Goal: Information Seeking & Learning: Learn about a topic

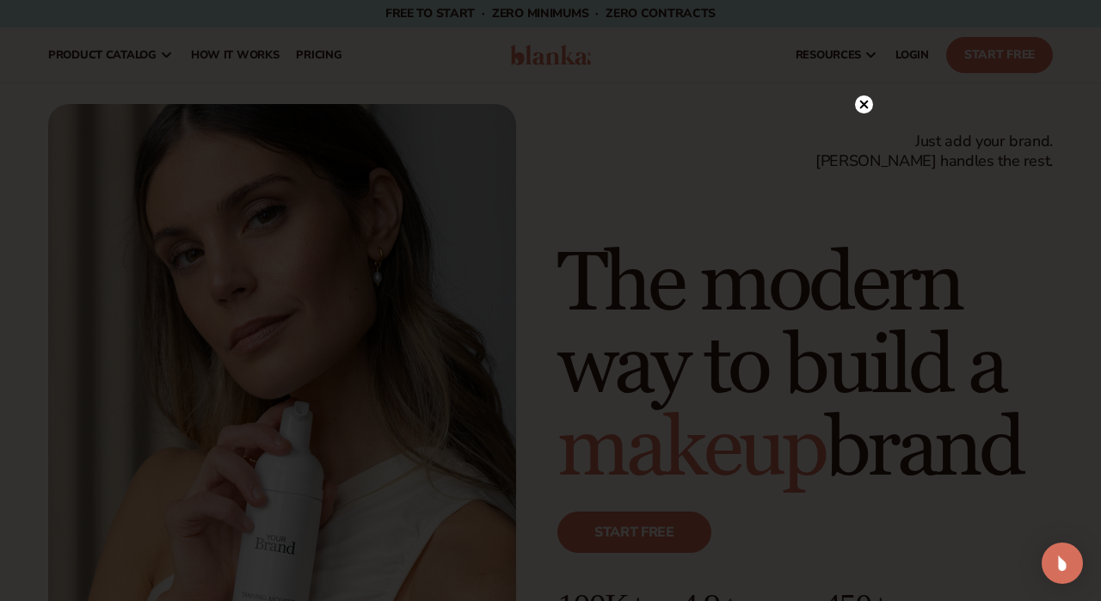
click at [867, 104] on circle at bounding box center [864, 104] width 18 height 18
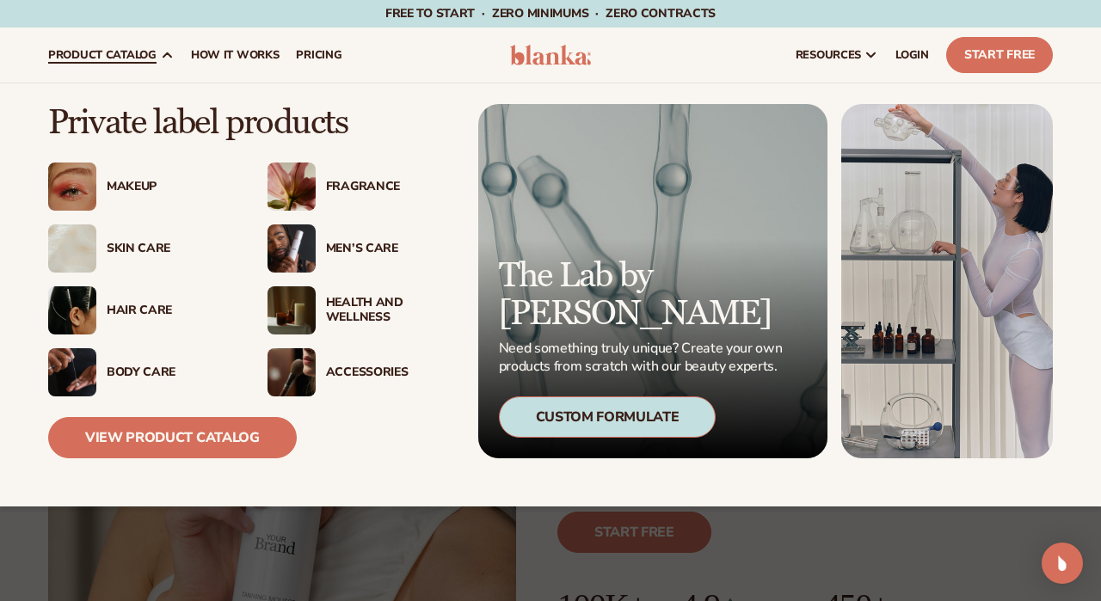
click at [129, 255] on div "Skin Care" at bounding box center [170, 249] width 126 height 15
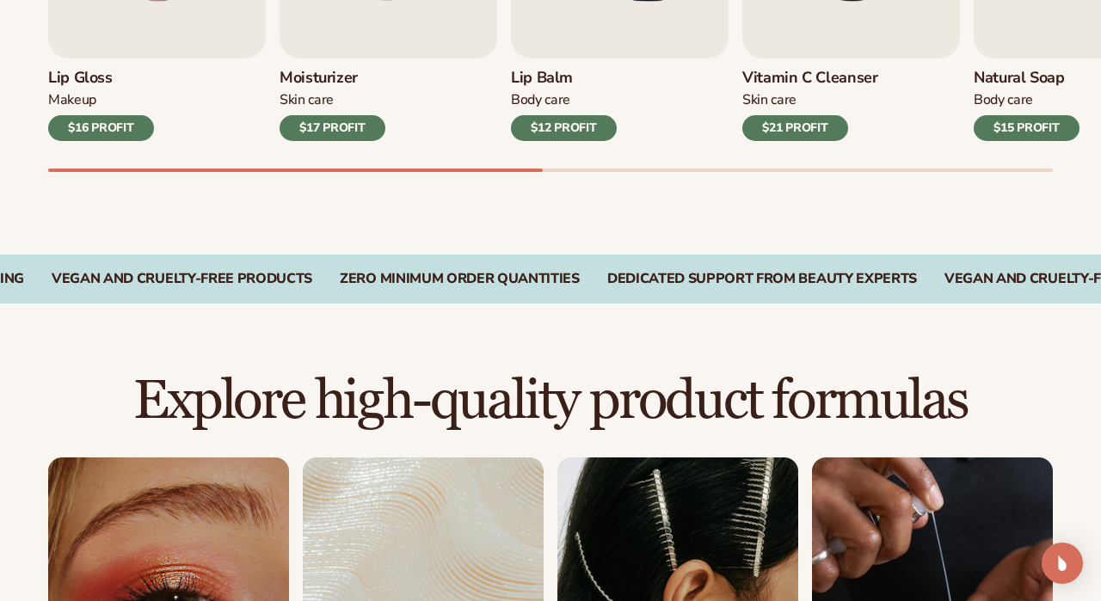
scroll to position [828, 0]
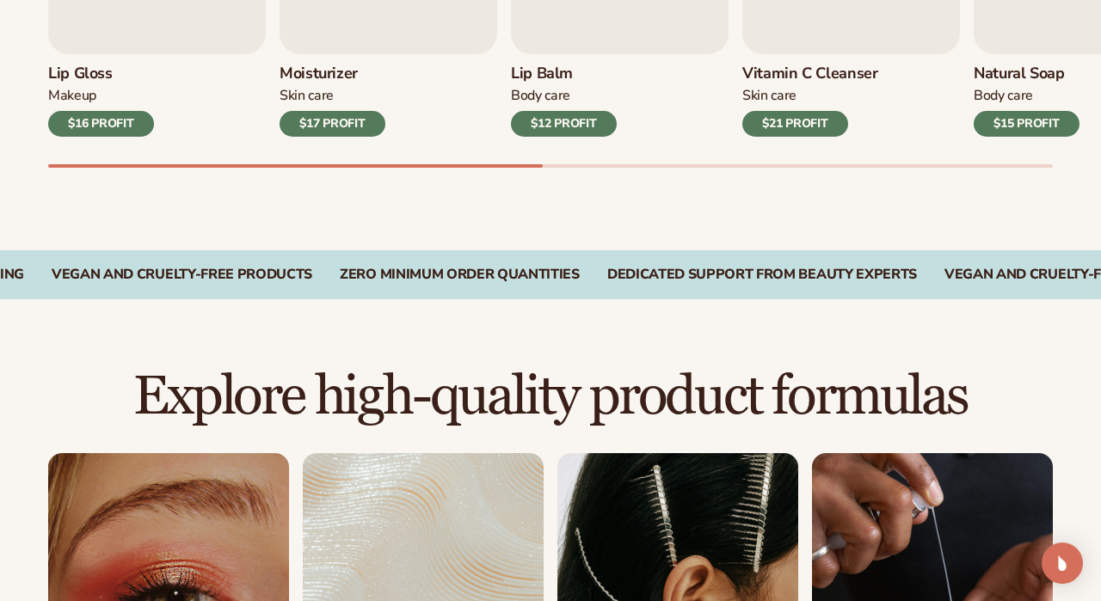
drag, startPoint x: 448, startPoint y: 158, endPoint x: 502, endPoint y: 161, distance: 54.2
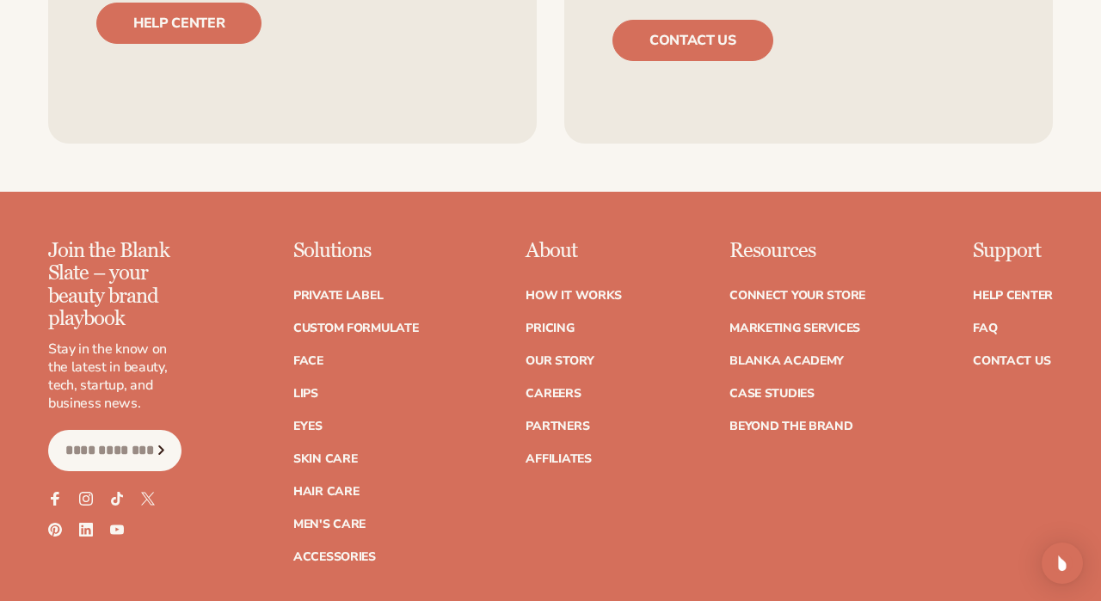
scroll to position [2891, 0]
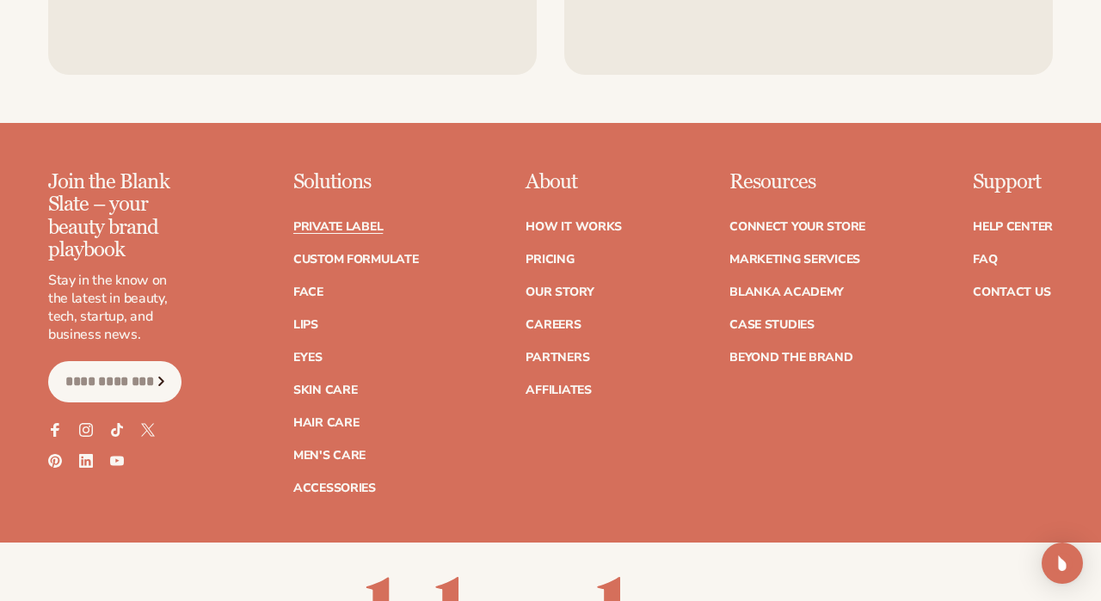
click at [365, 221] on link "Private label" at bounding box center [337, 227] width 89 height 12
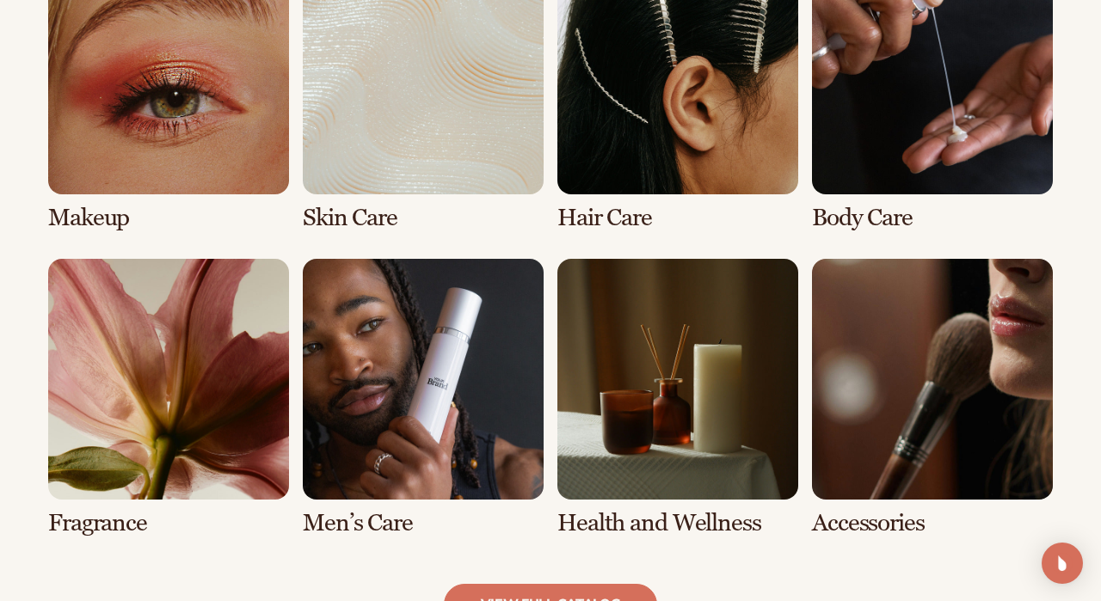
scroll to position [1337, 0]
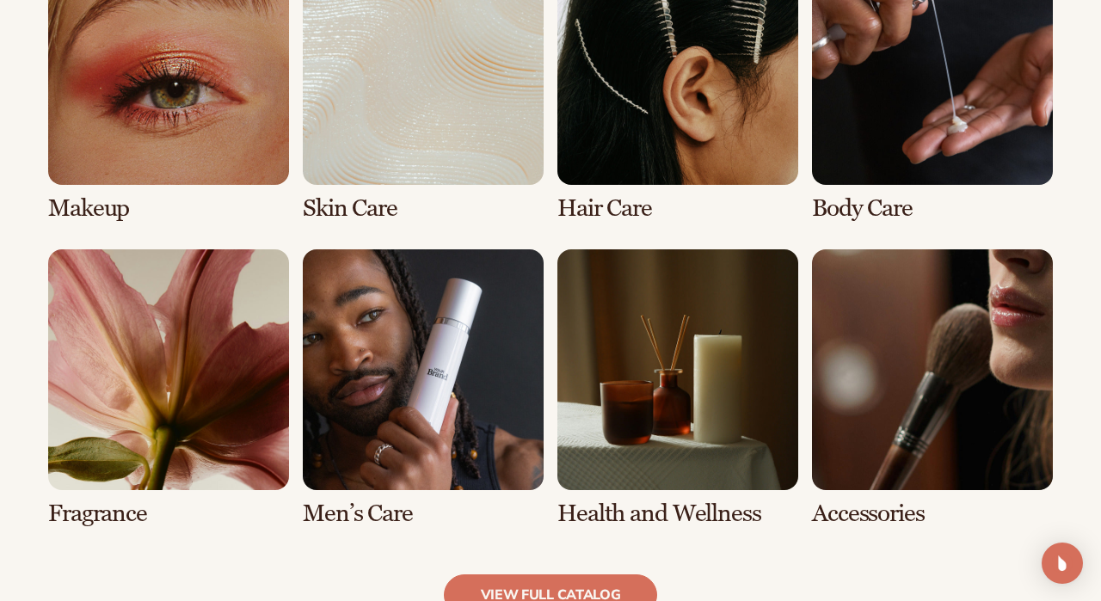
click at [391, 110] on link "2 / 8" at bounding box center [423, 83] width 241 height 278
click at [470, 574] on link "view full catalog" at bounding box center [551, 594] width 214 height 41
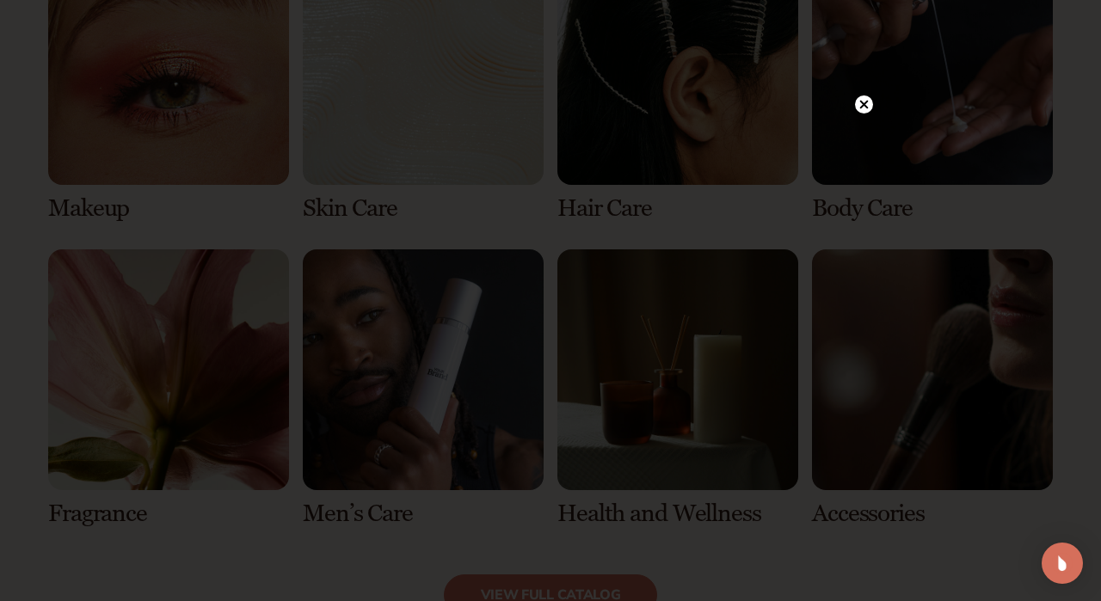
click at [866, 104] on circle at bounding box center [864, 104] width 18 height 18
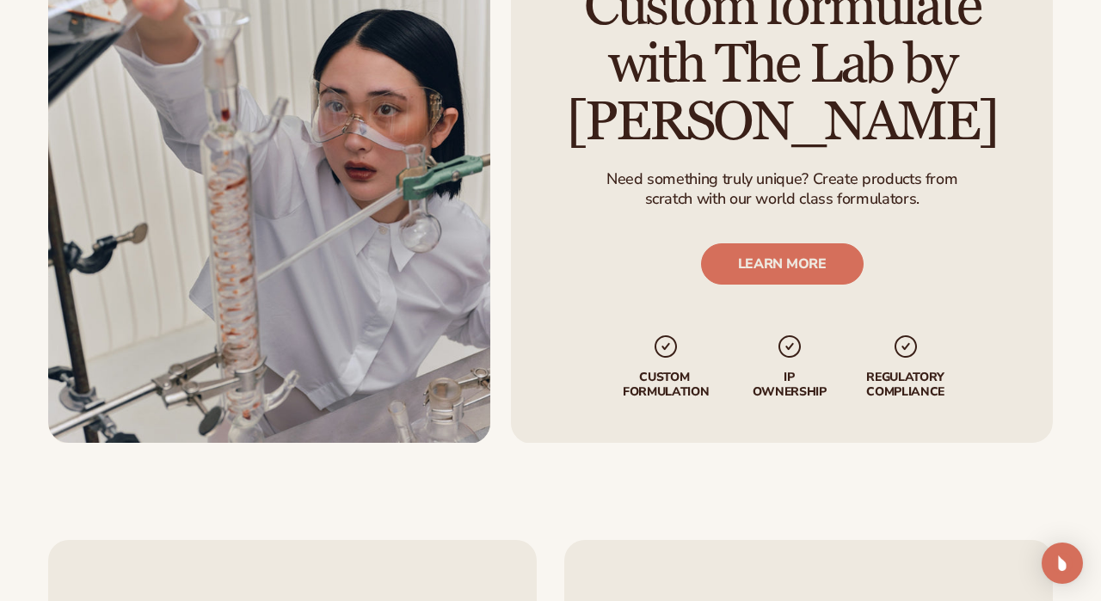
scroll to position [2091, 0]
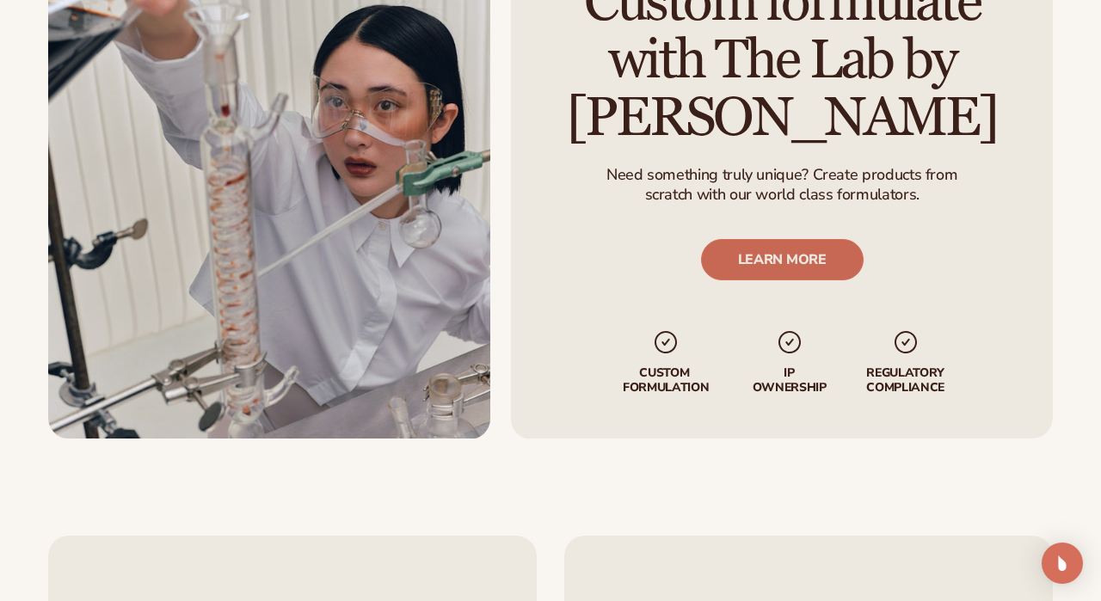
click at [821, 247] on link "LEARN MORE" at bounding box center [781, 260] width 163 height 41
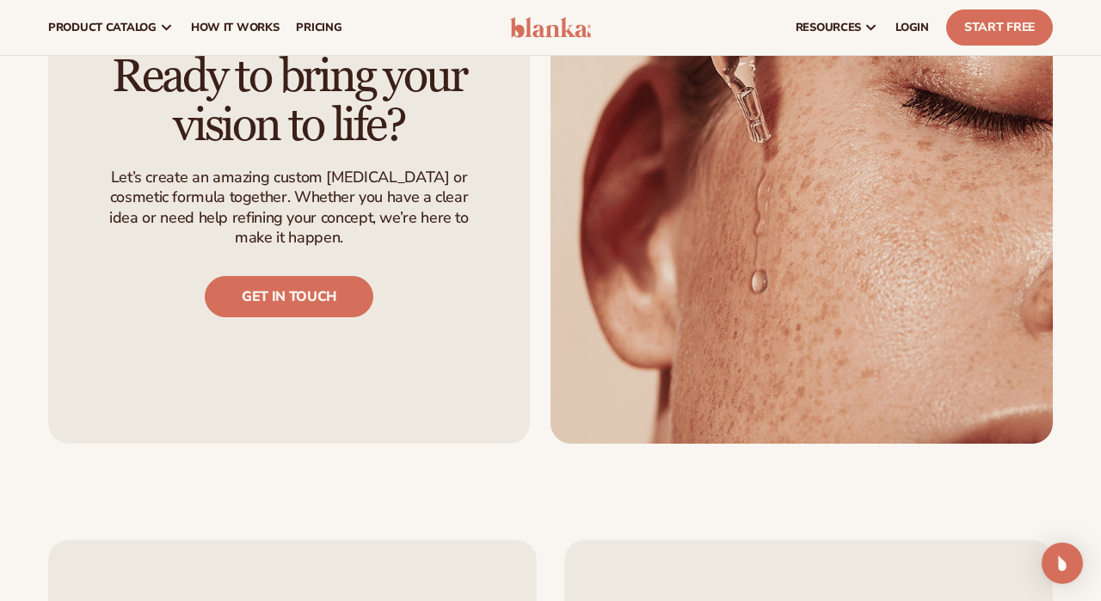
scroll to position [1706, 0]
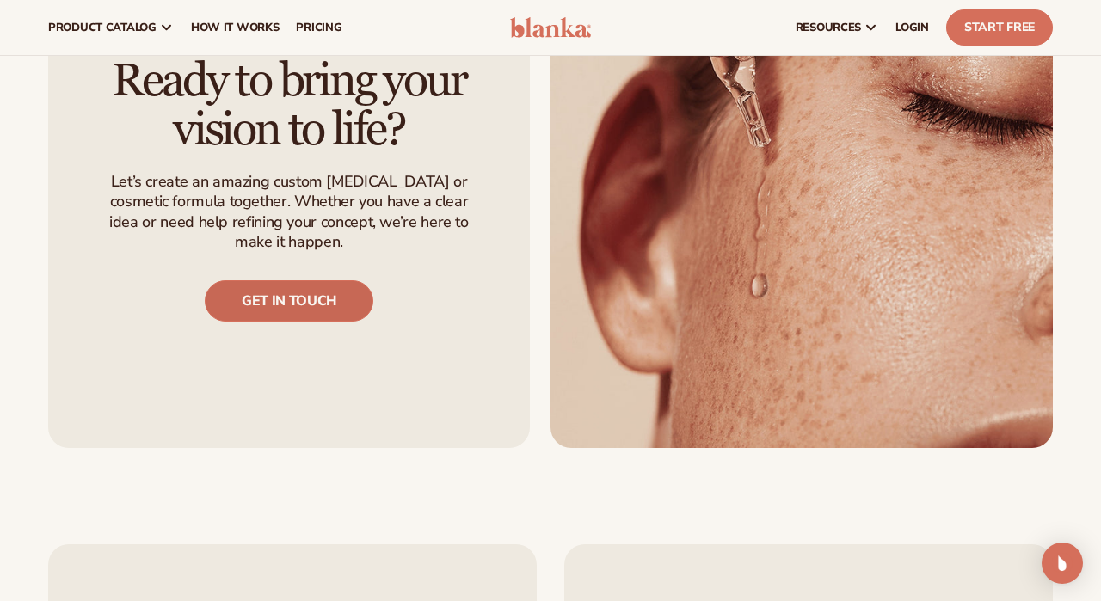
click at [343, 280] on link "Get in touch" at bounding box center [289, 300] width 169 height 41
click at [321, 34] on span "pricing" at bounding box center [319, 28] width 46 height 14
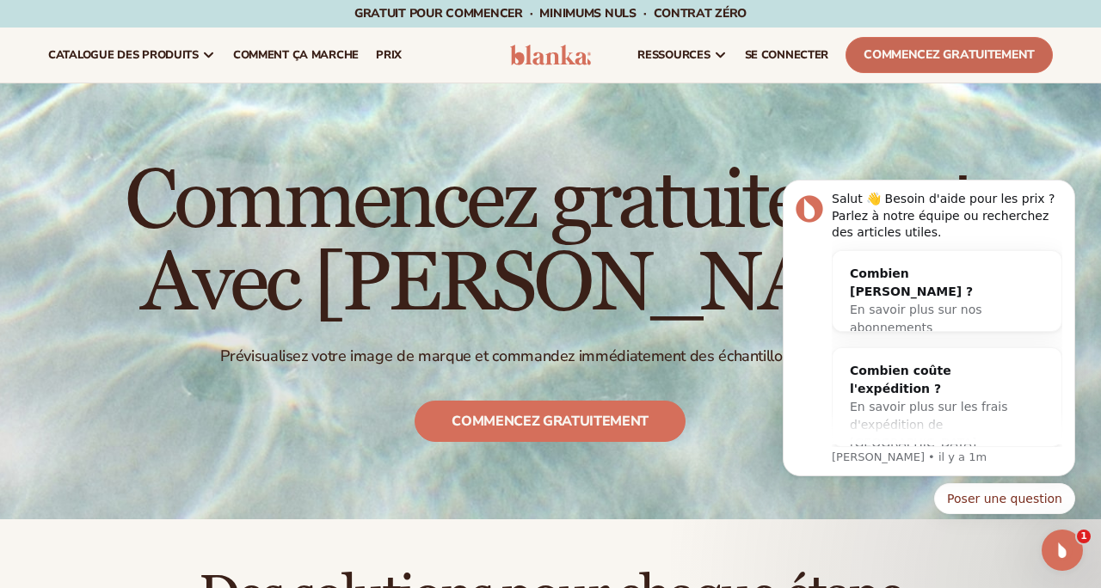
click at [926, 57] on link "COMMENCEZ GRATUITEMENT" at bounding box center [948, 55] width 207 height 36
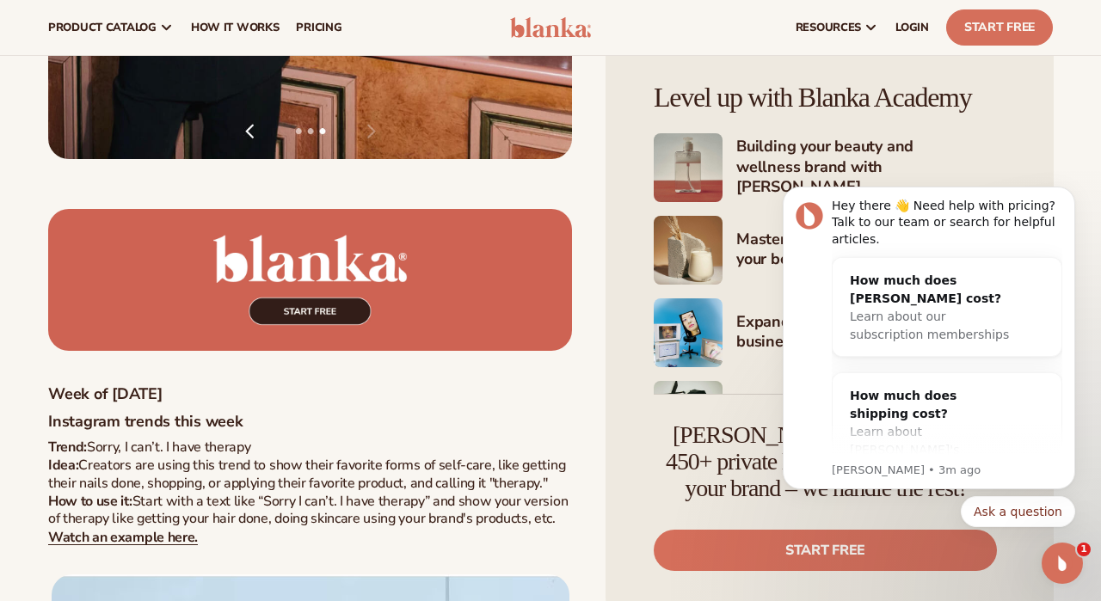
scroll to position [2963, 0]
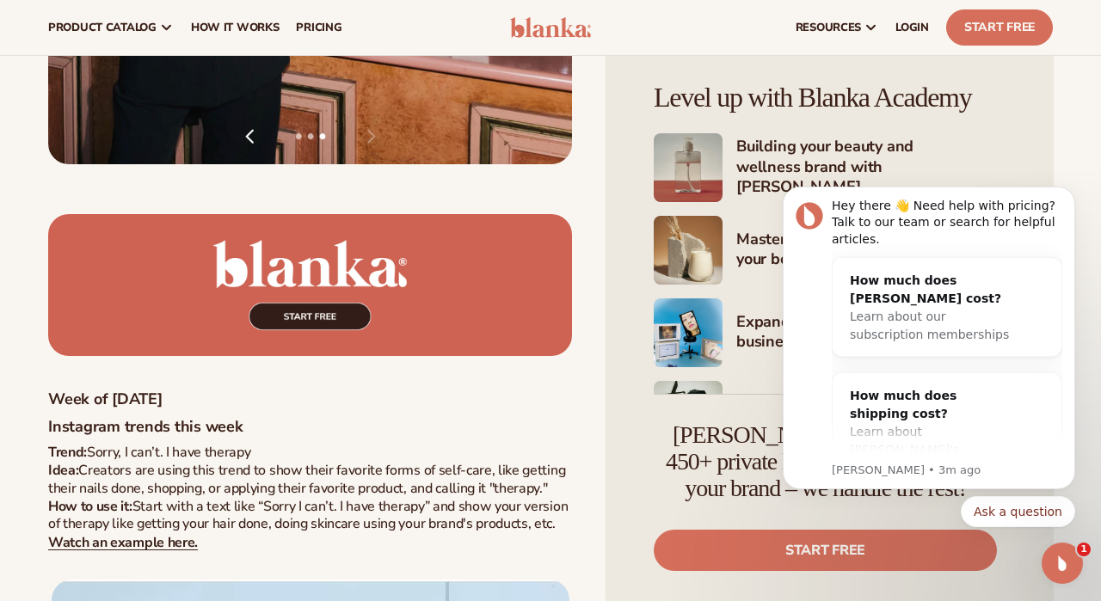
click at [701, 150] on img at bounding box center [688, 167] width 69 height 69
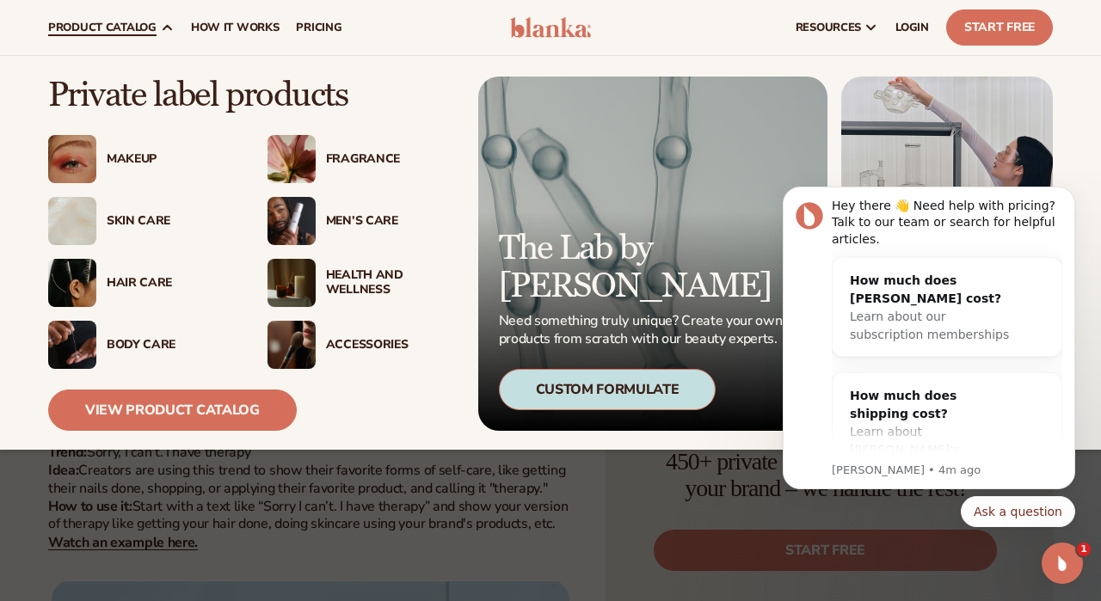
click at [107, 218] on div "Skin Care" at bounding box center [170, 221] width 126 height 15
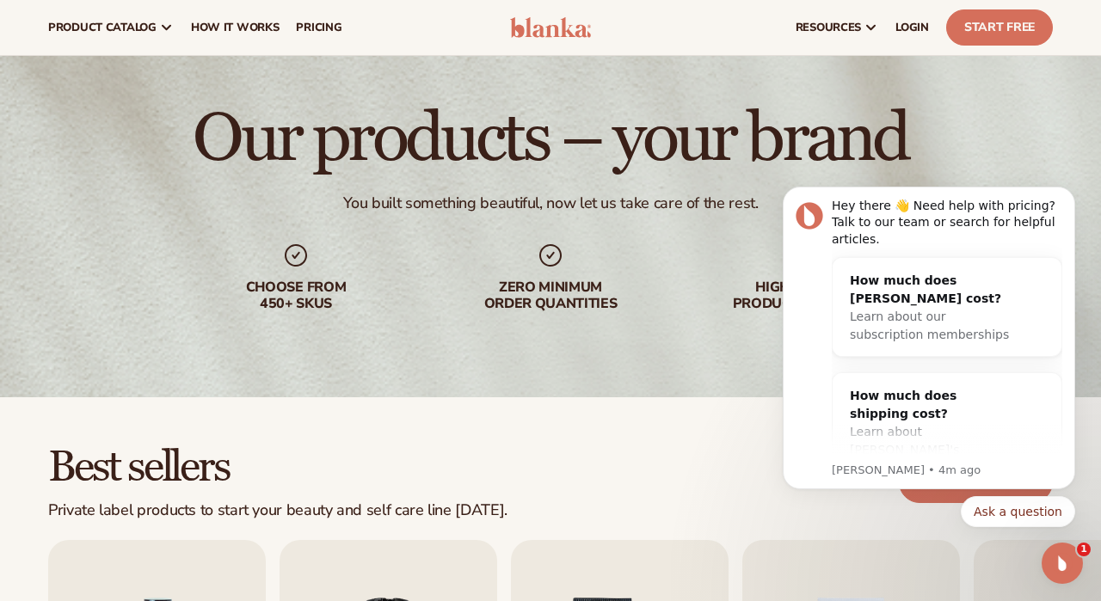
scroll to position [62, 0]
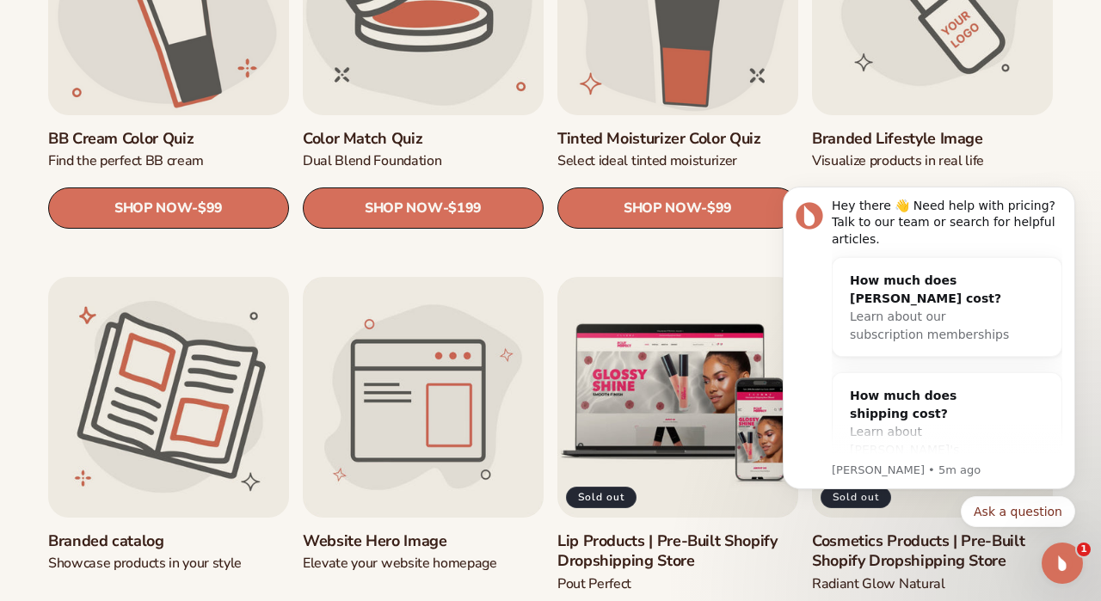
scroll to position [1528, 0]
